Goal: Task Accomplishment & Management: Complete application form

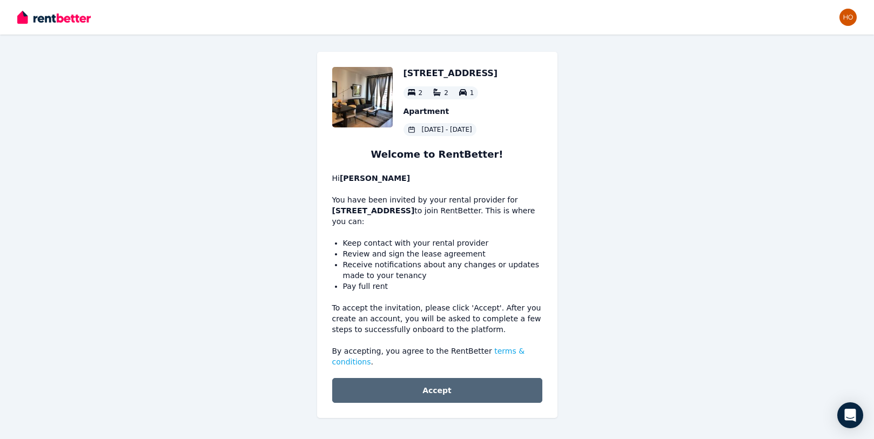
click at [461, 387] on button "Accept" at bounding box center [437, 390] width 210 height 25
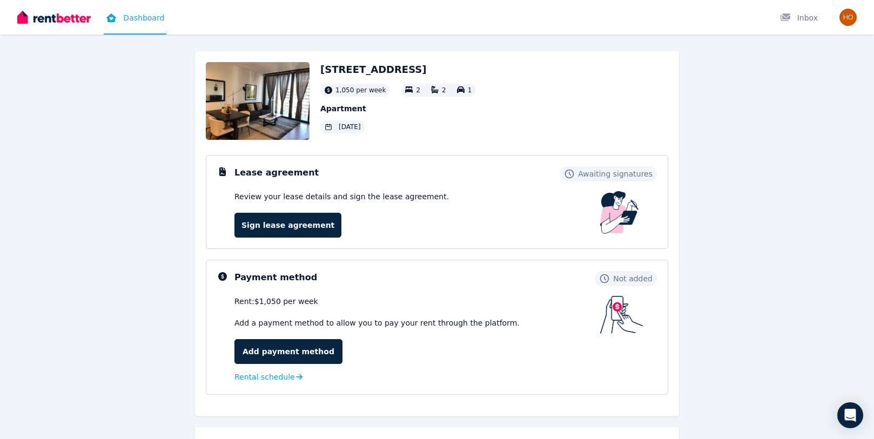
scroll to position [55, 0]
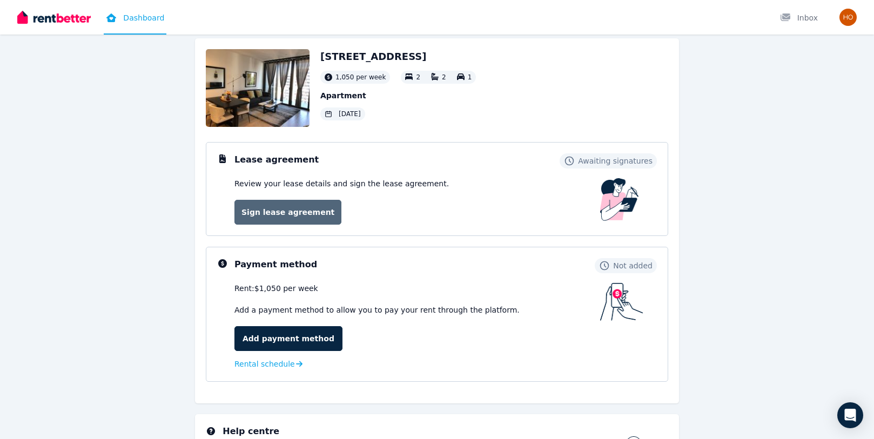
click at [308, 215] on link "Sign lease agreement" at bounding box center [288, 212] width 107 height 25
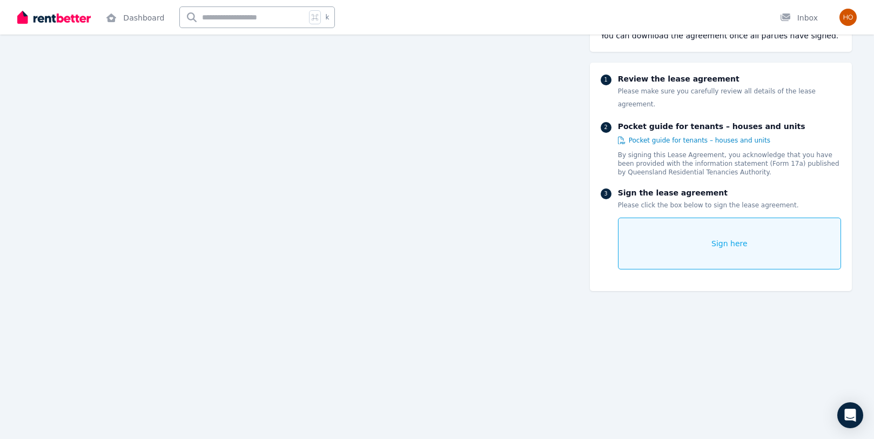
scroll to position [10239, 0]
click at [705, 227] on div "Sign here" at bounding box center [729, 244] width 223 height 52
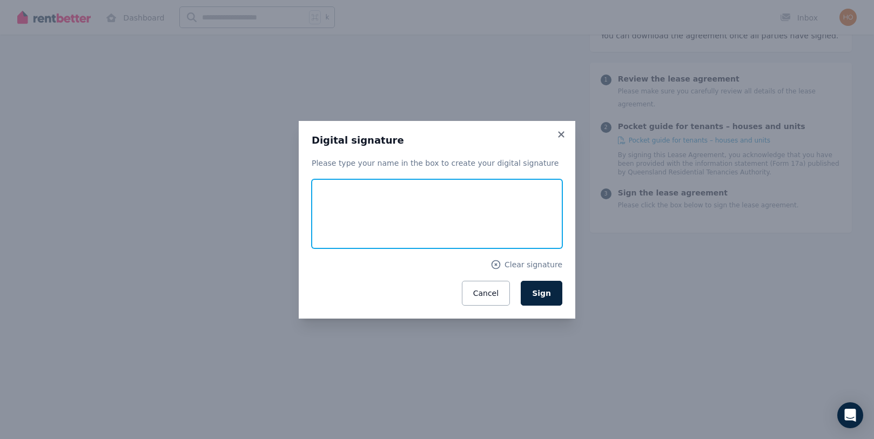
click at [501, 225] on input "text" at bounding box center [437, 213] width 251 height 69
type input "**********"
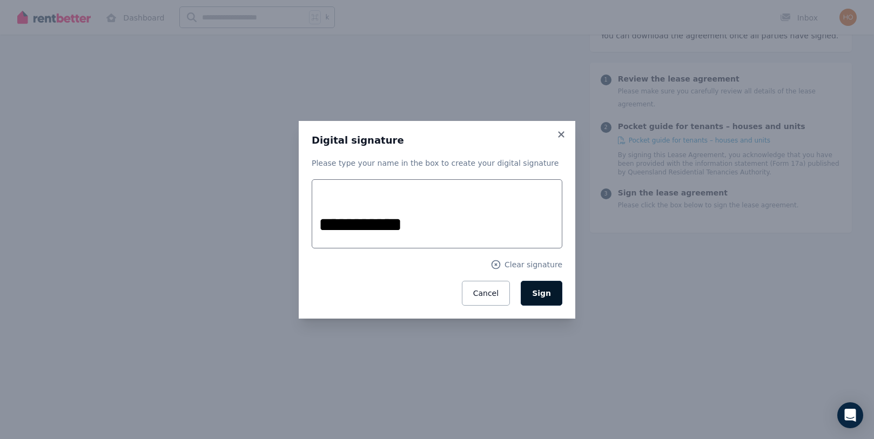
click at [551, 296] on button "Sign" at bounding box center [542, 293] width 42 height 25
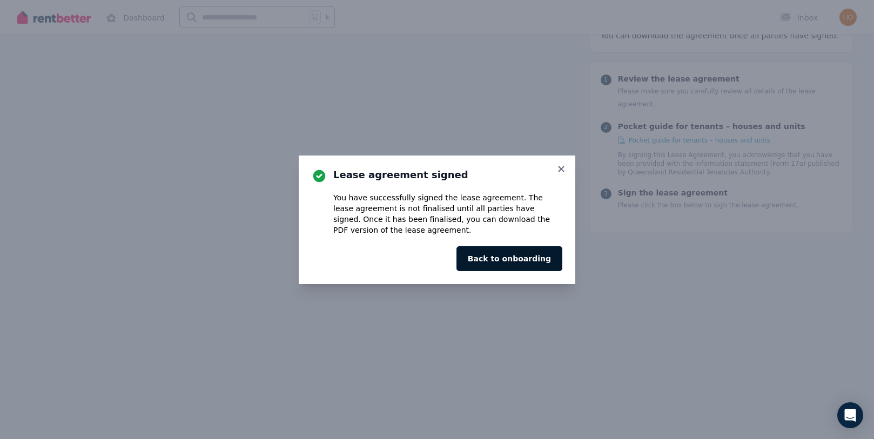
click at [521, 260] on button "Back to onboarding" at bounding box center [510, 258] width 106 height 25
